Goal: Task Accomplishment & Management: Manage account settings

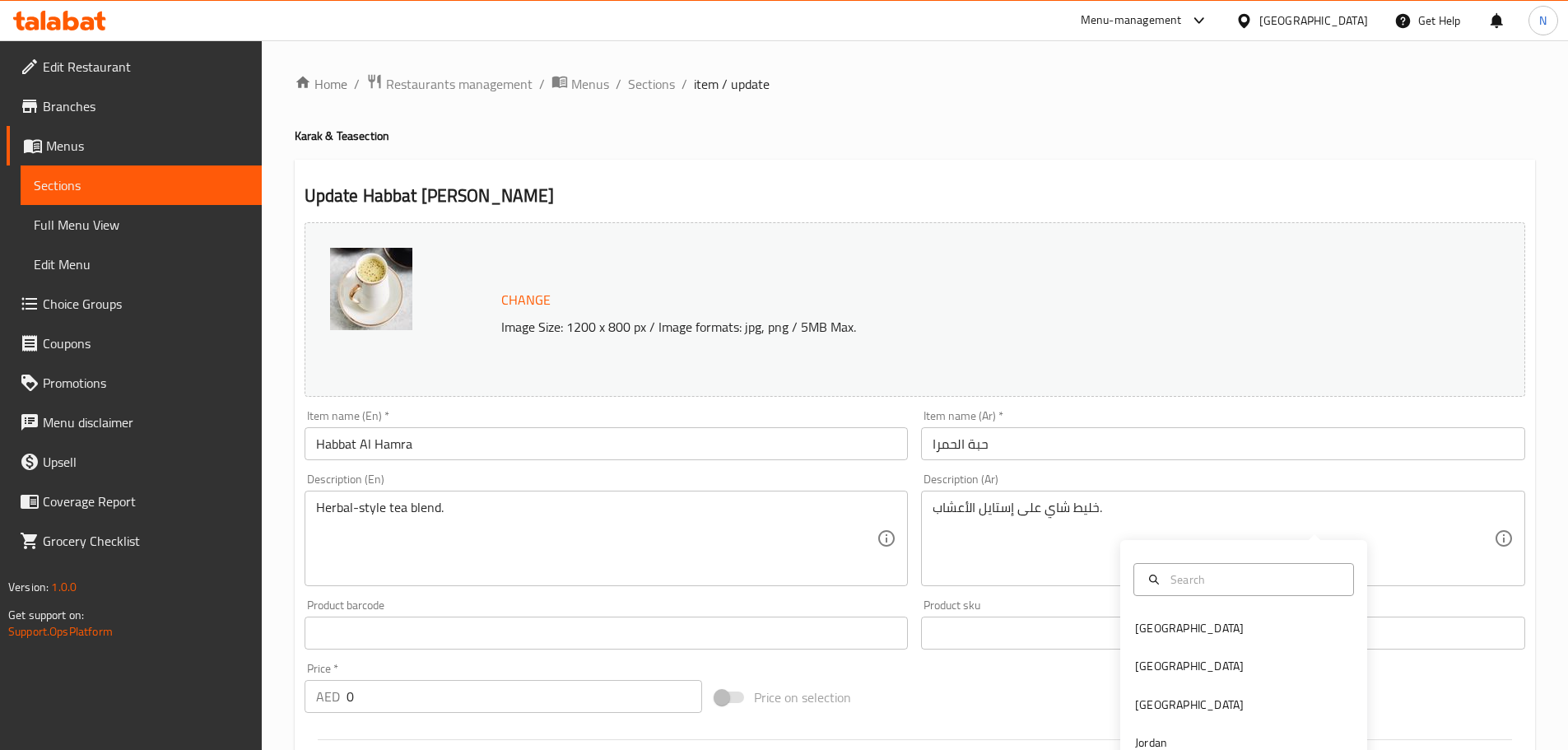
scroll to position [497, 0]
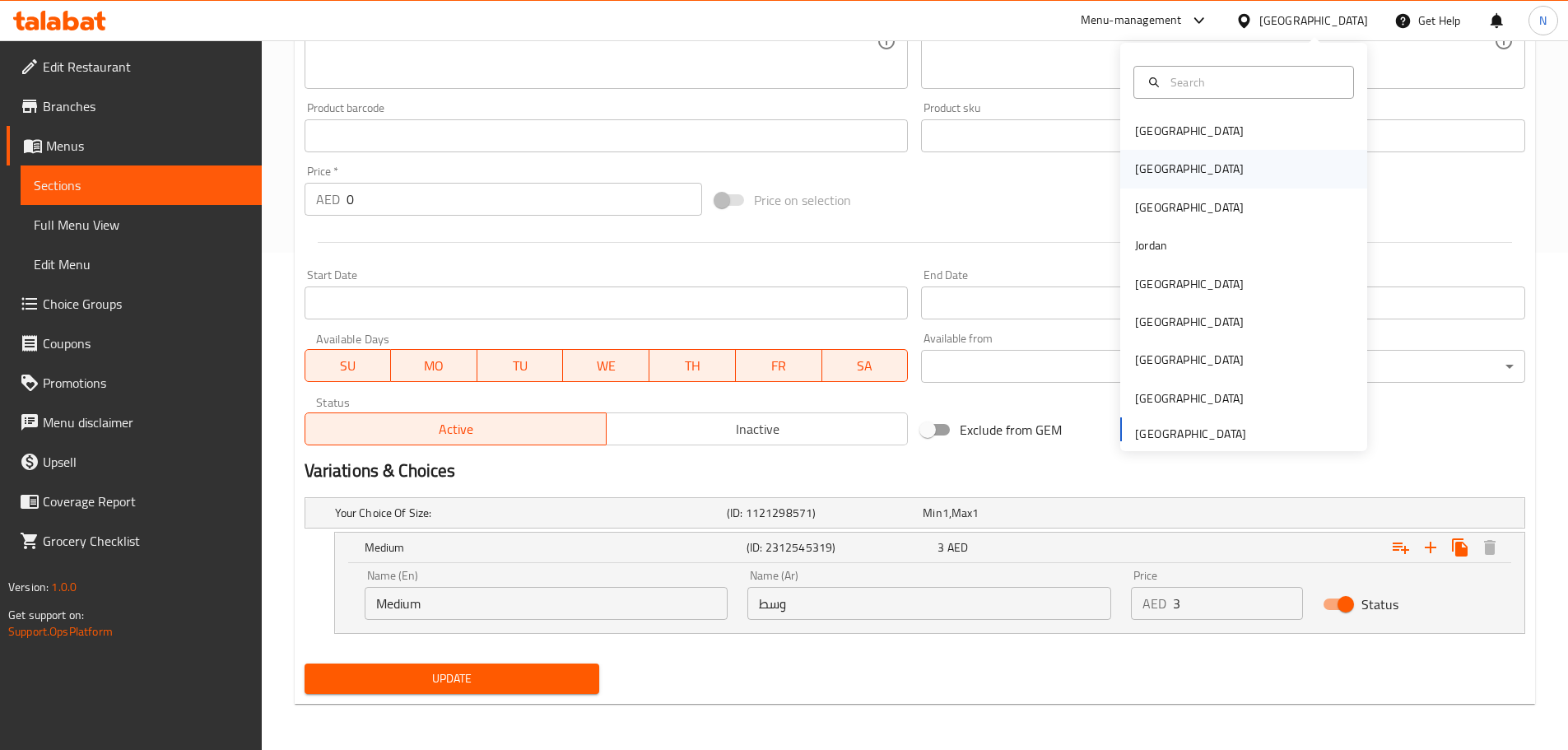
click at [1153, 167] on div "[GEOGRAPHIC_DATA]" at bounding box center [1189, 169] width 135 height 38
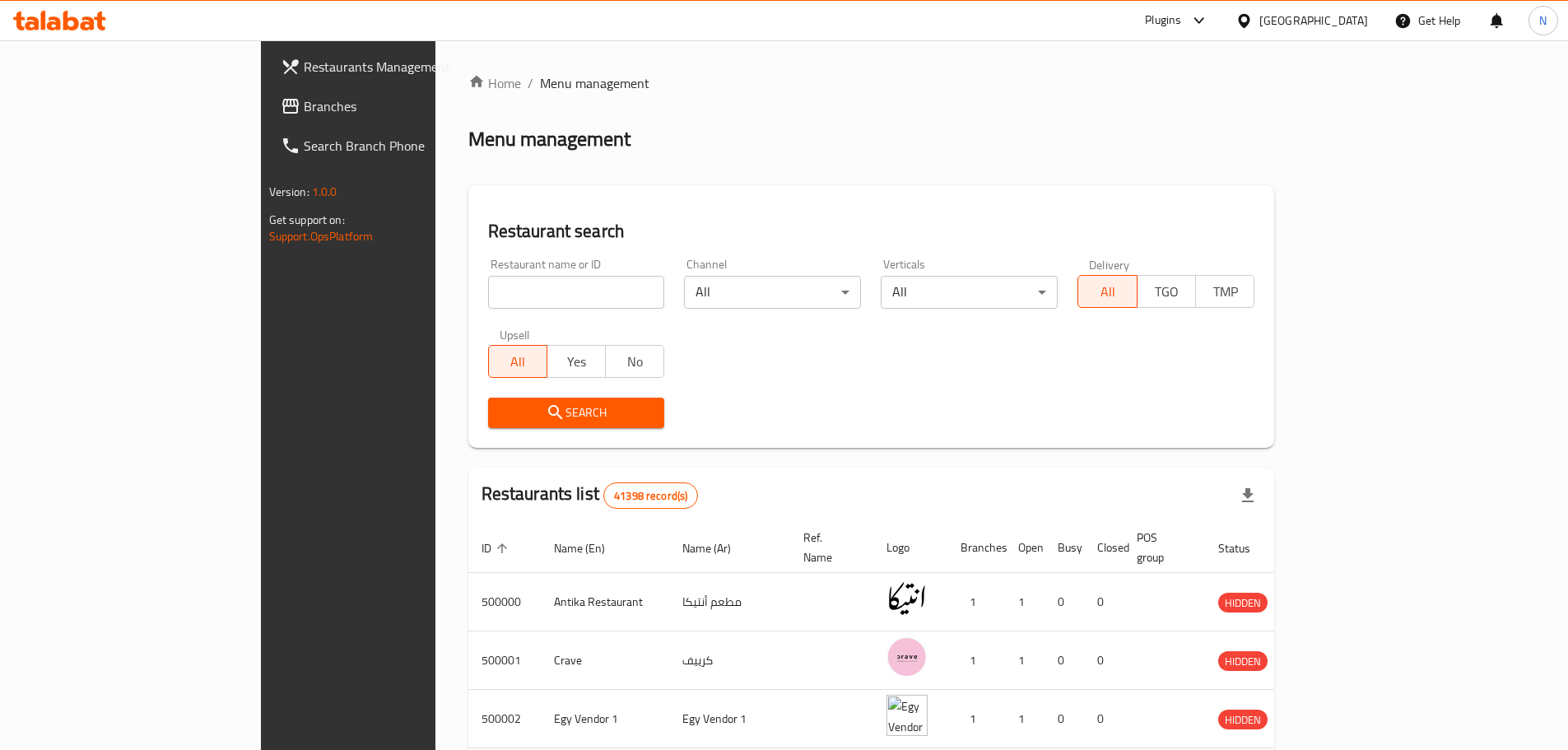
click at [304, 111] on span "Branches" at bounding box center [406, 106] width 206 height 20
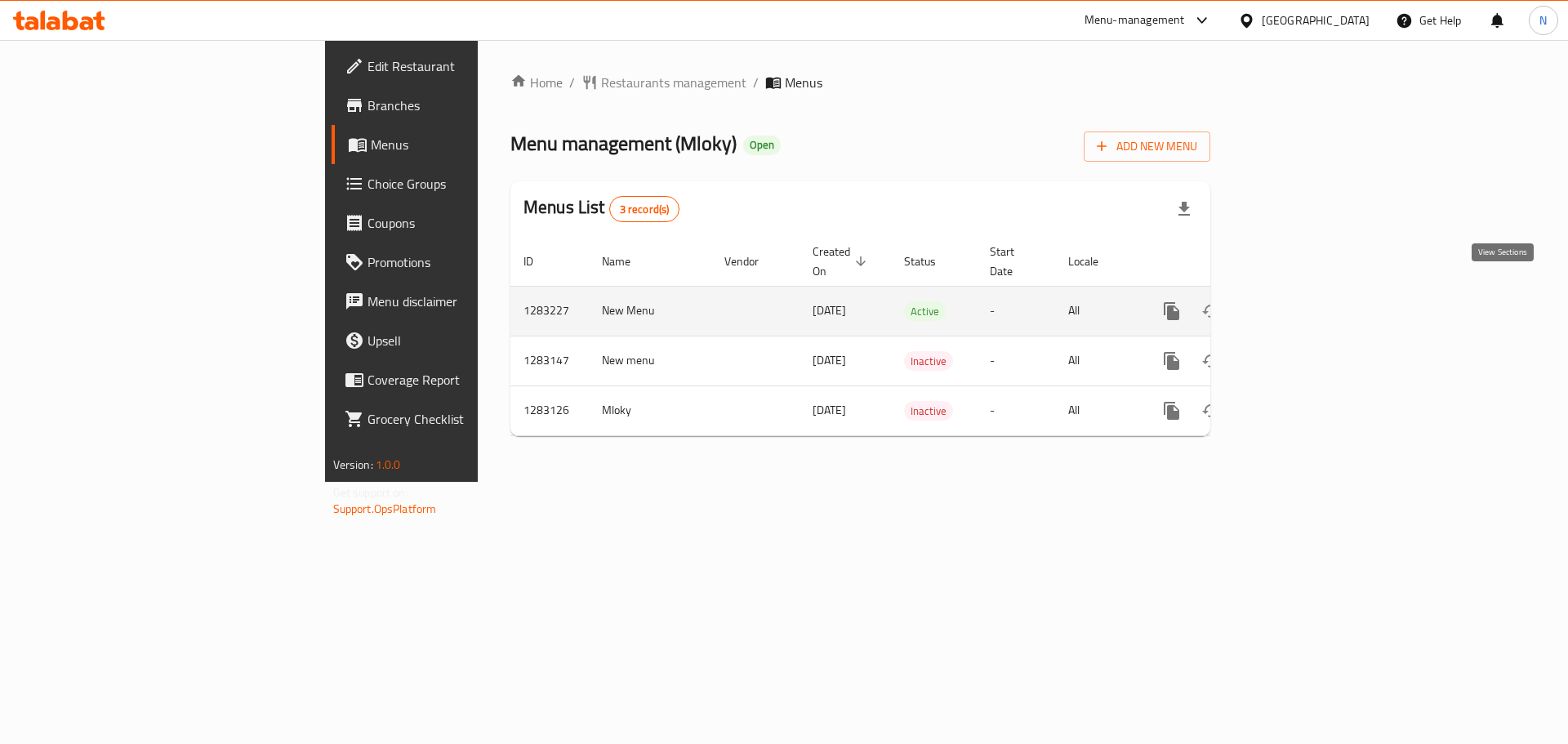
click at [1299, 301] on icon "enhanced table" at bounding box center [1289, 311] width 20 height 20
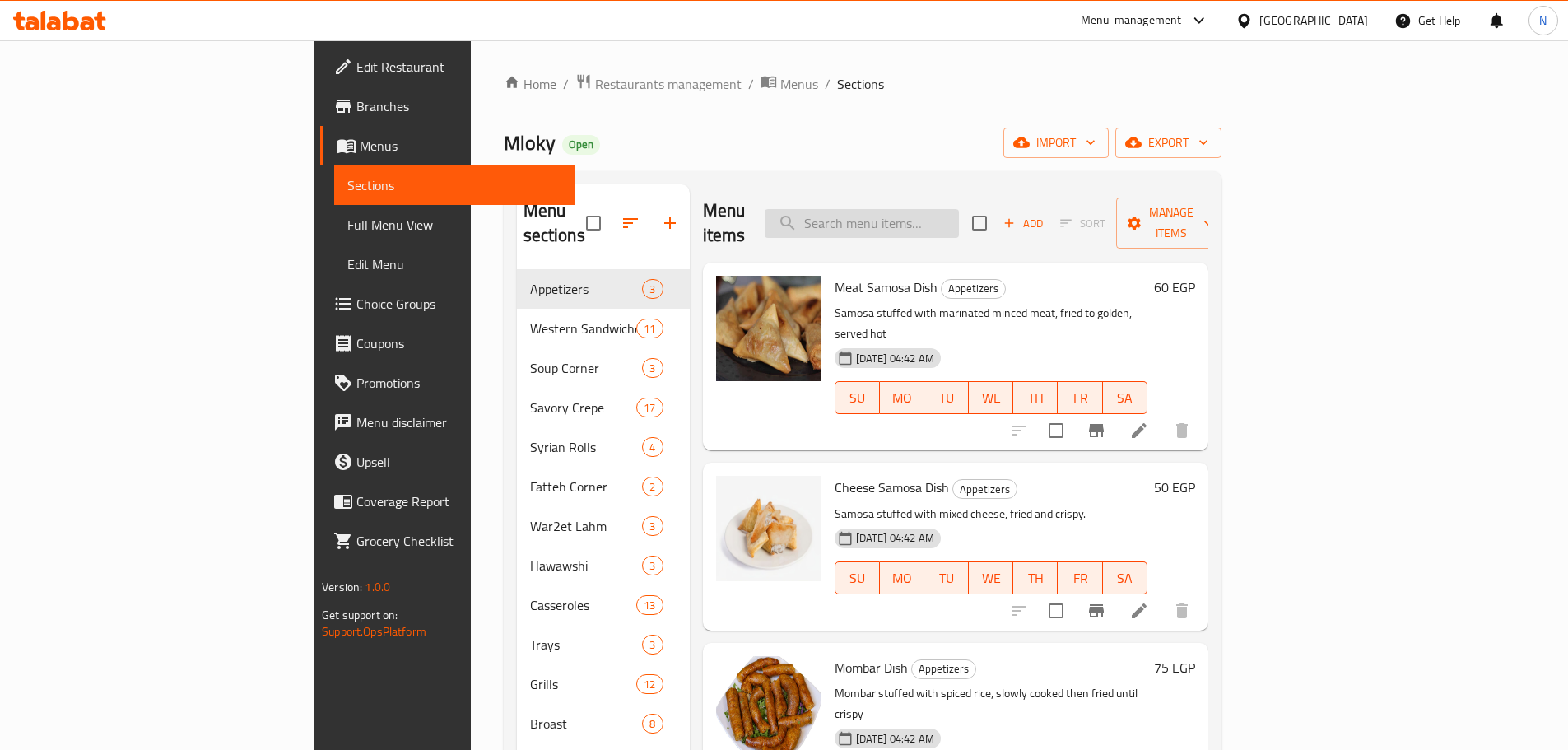
click at [943, 222] on input "search" at bounding box center [861, 223] width 195 height 29
paste input "Farm Packet"
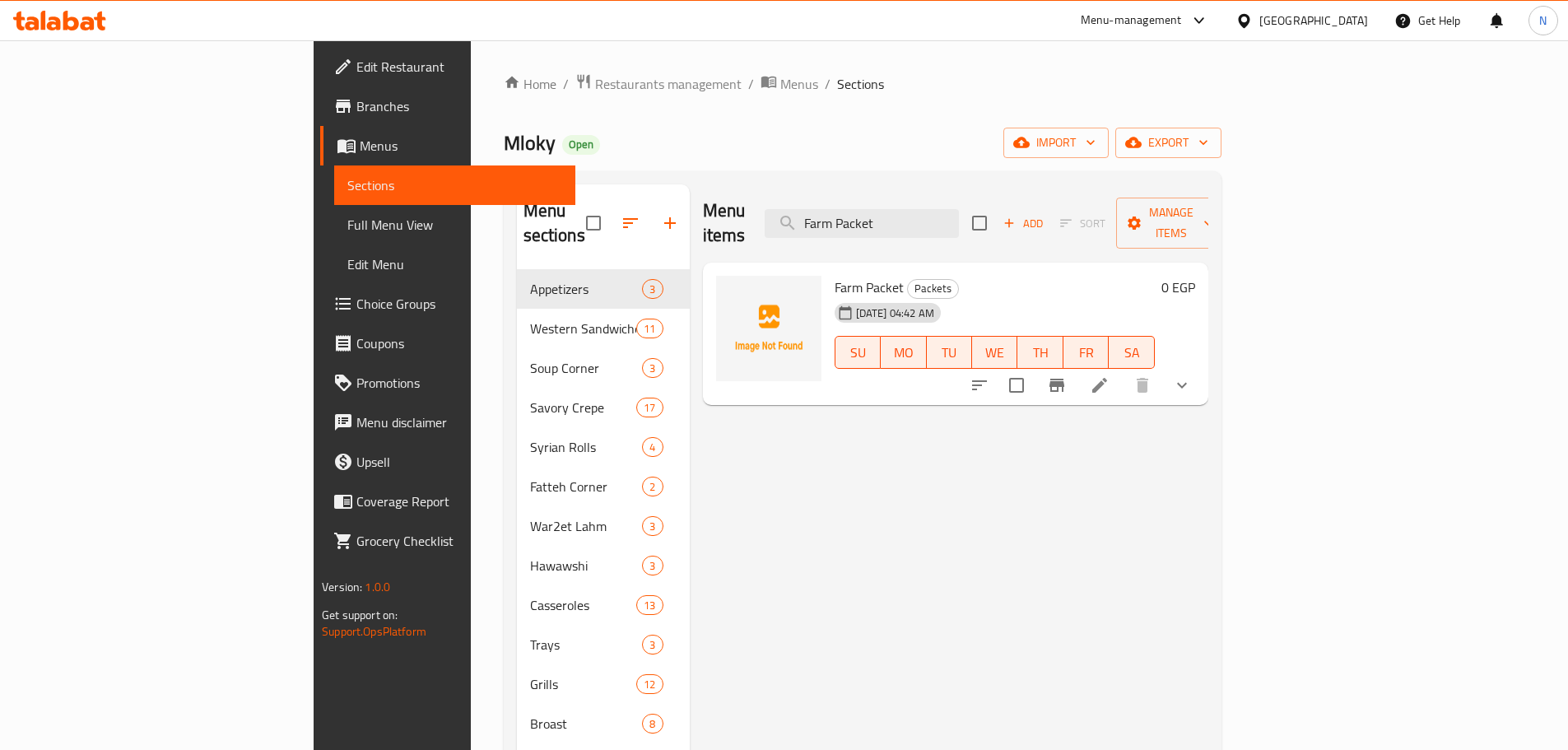
type input "Farm Packet"
click at [1110, 375] on icon at bounding box center [1099, 385] width 20 height 20
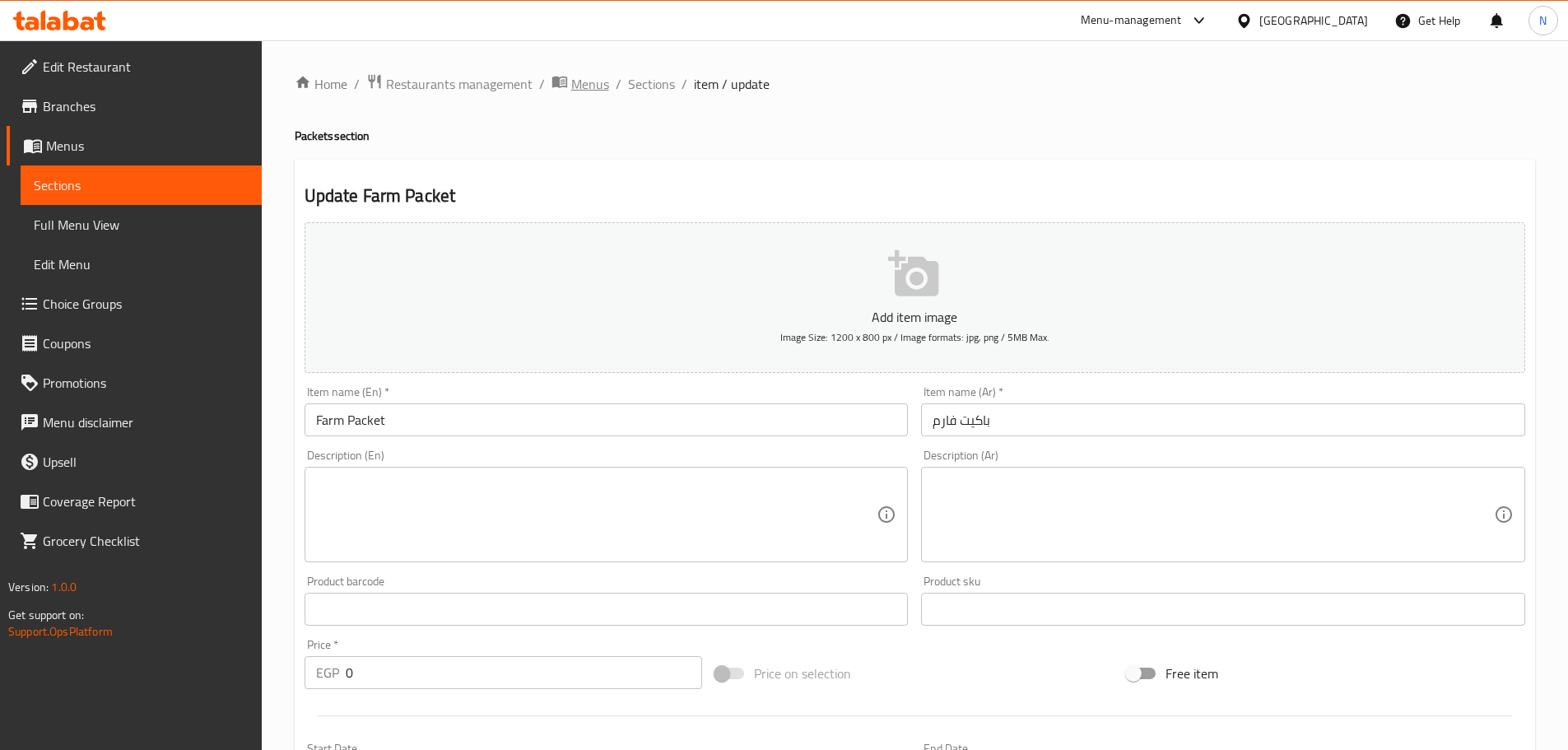
click at [604, 77] on span "Menus" at bounding box center [590, 84] width 38 height 20
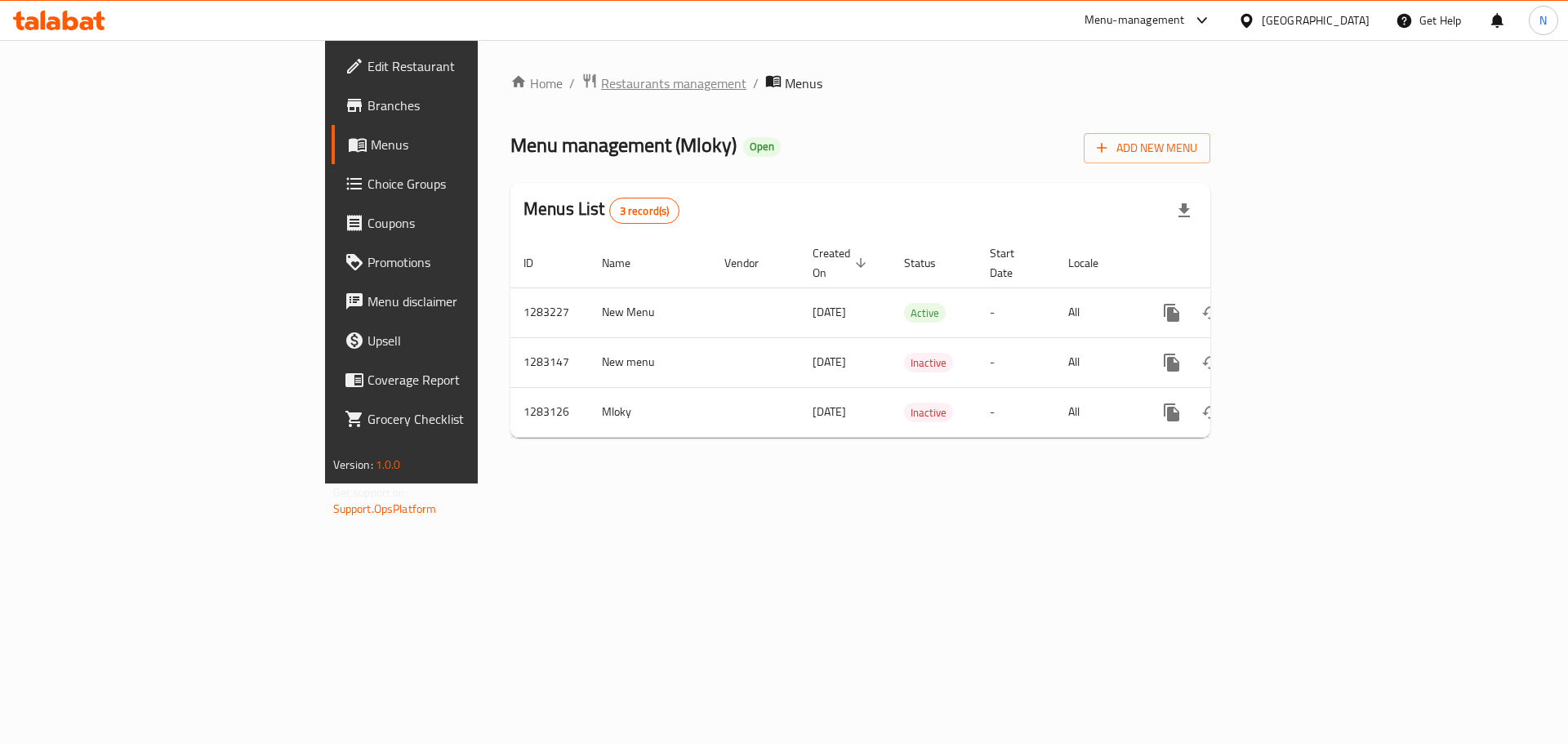
click at [601, 88] on span "Restaurants management" at bounding box center [673, 83] width 145 height 20
